Goal: Information Seeking & Learning: Check status

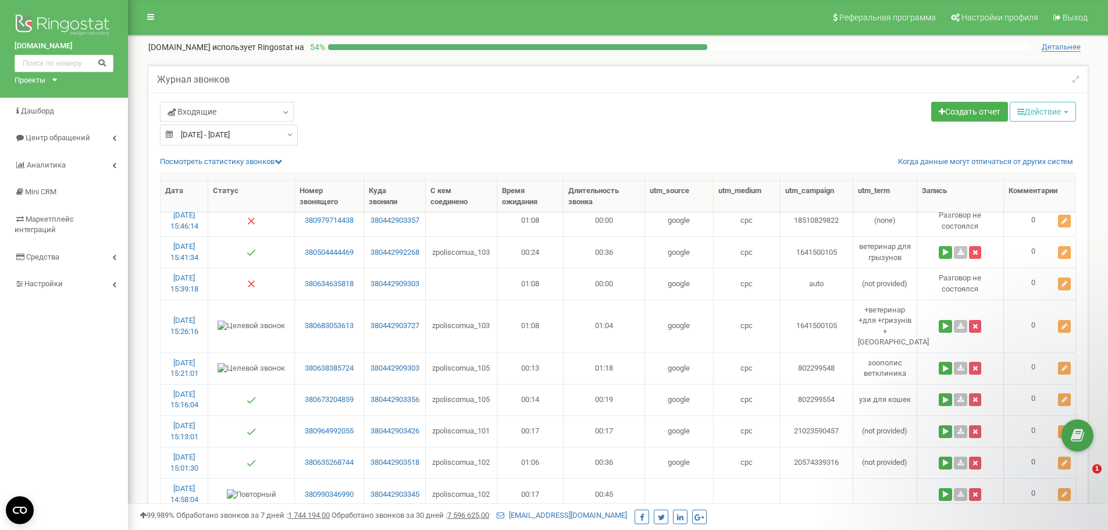
select select "100"
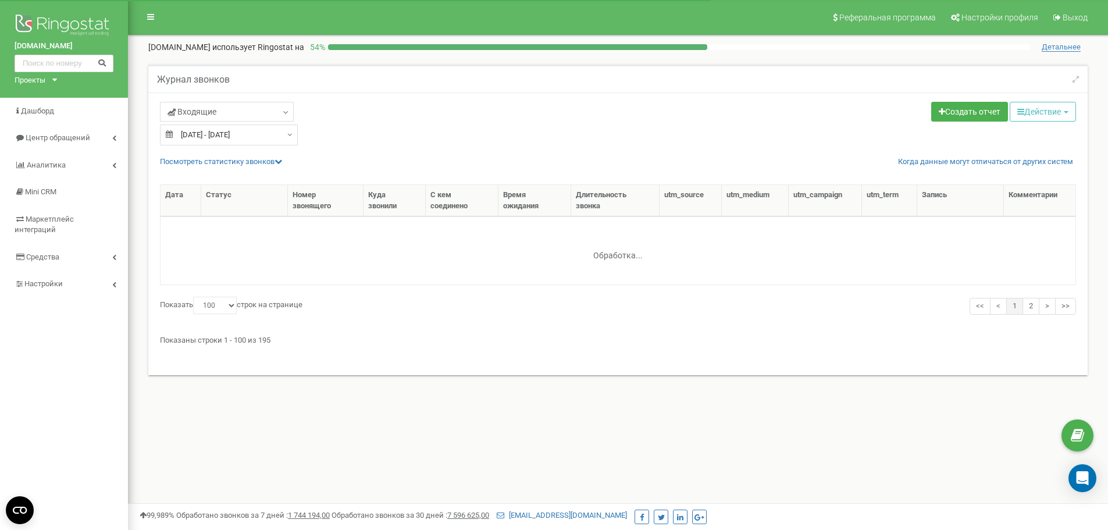
select select "100"
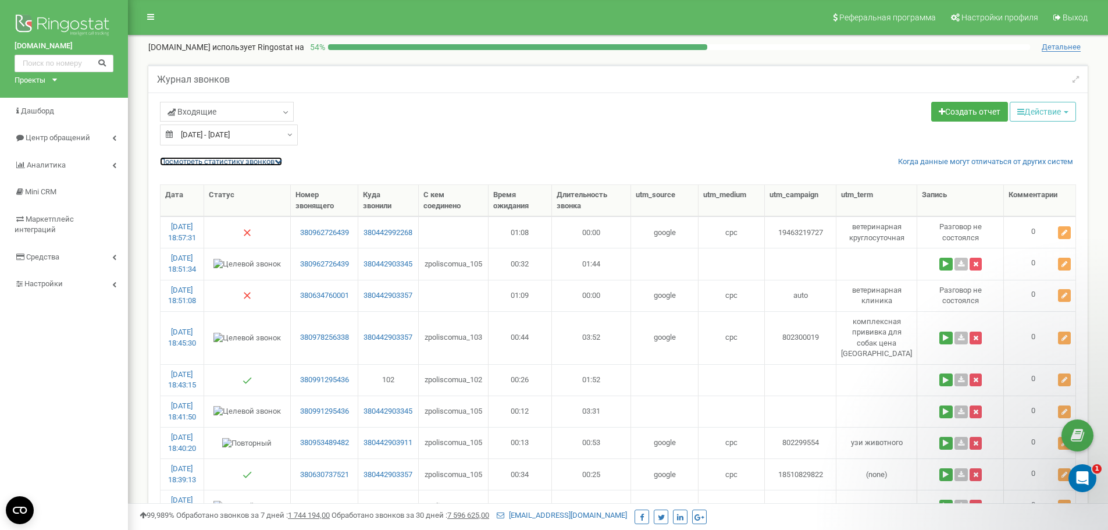
click at [280, 162] on icon at bounding box center [278, 162] width 8 height 8
